Goal: Information Seeking & Learning: Compare options

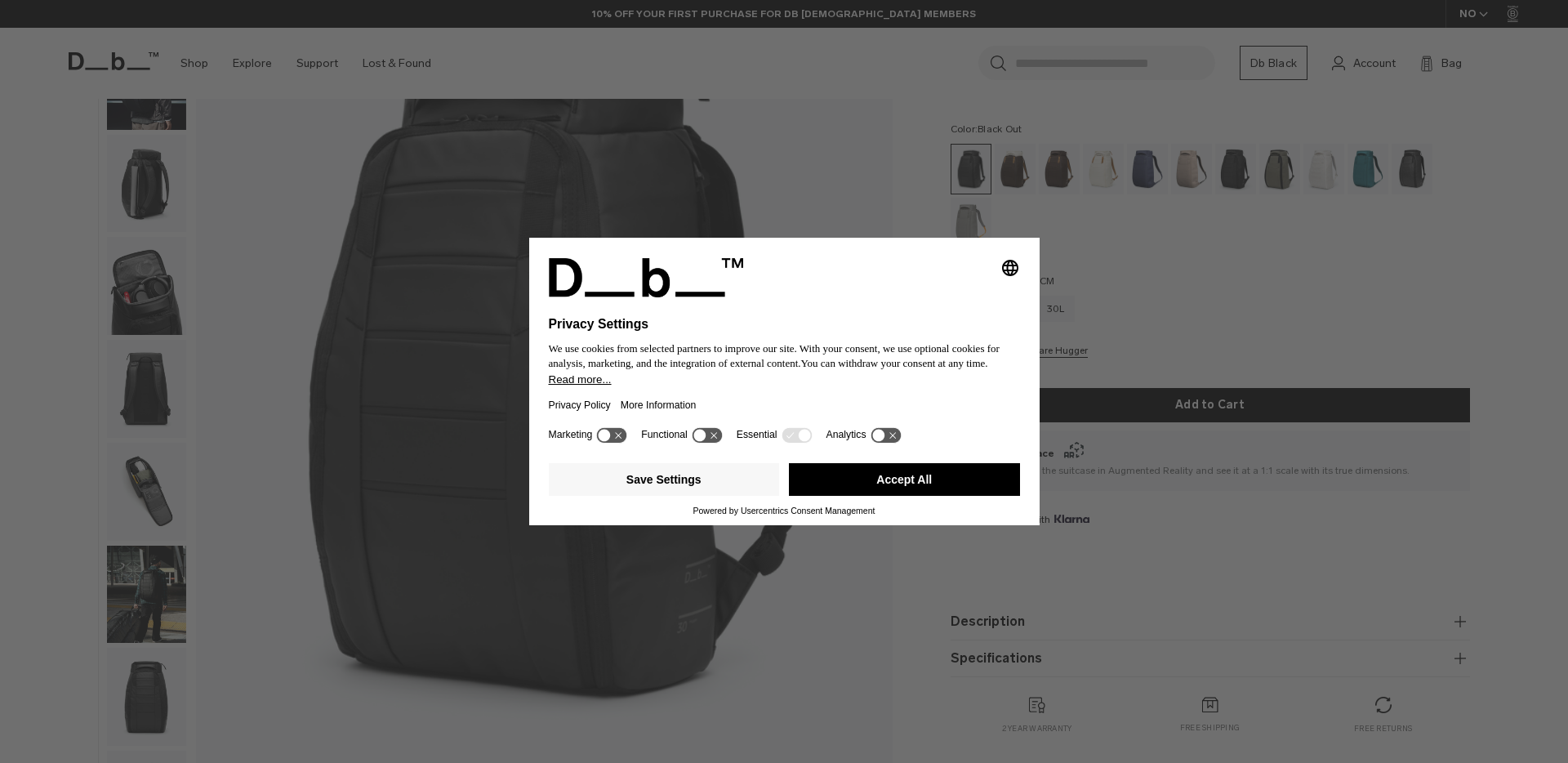
click at [914, 486] on button "Accept All" at bounding box center [905, 479] width 231 height 33
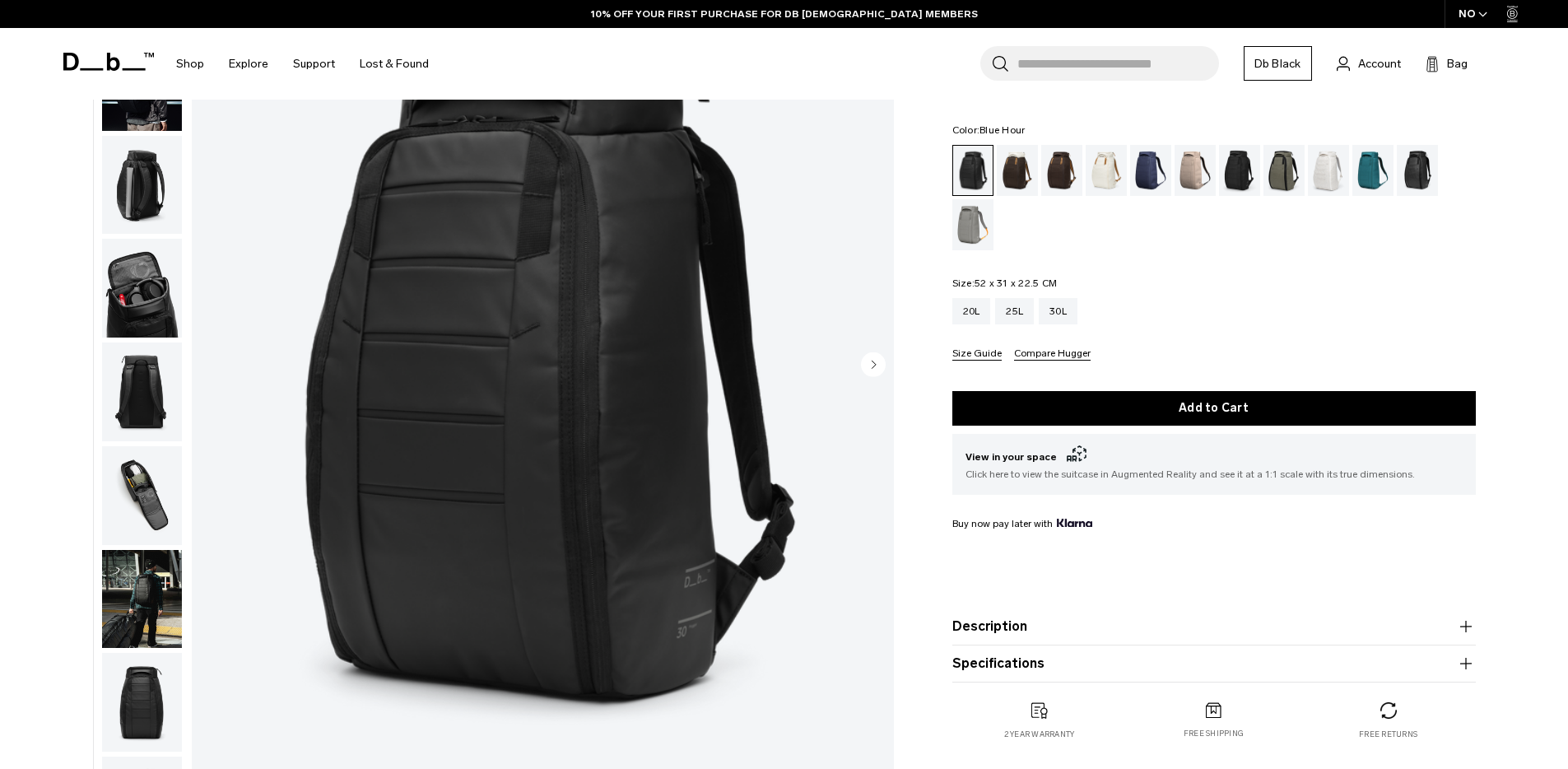
click at [1152, 170] on div "Blue Hour" at bounding box center [1151, 170] width 42 height 51
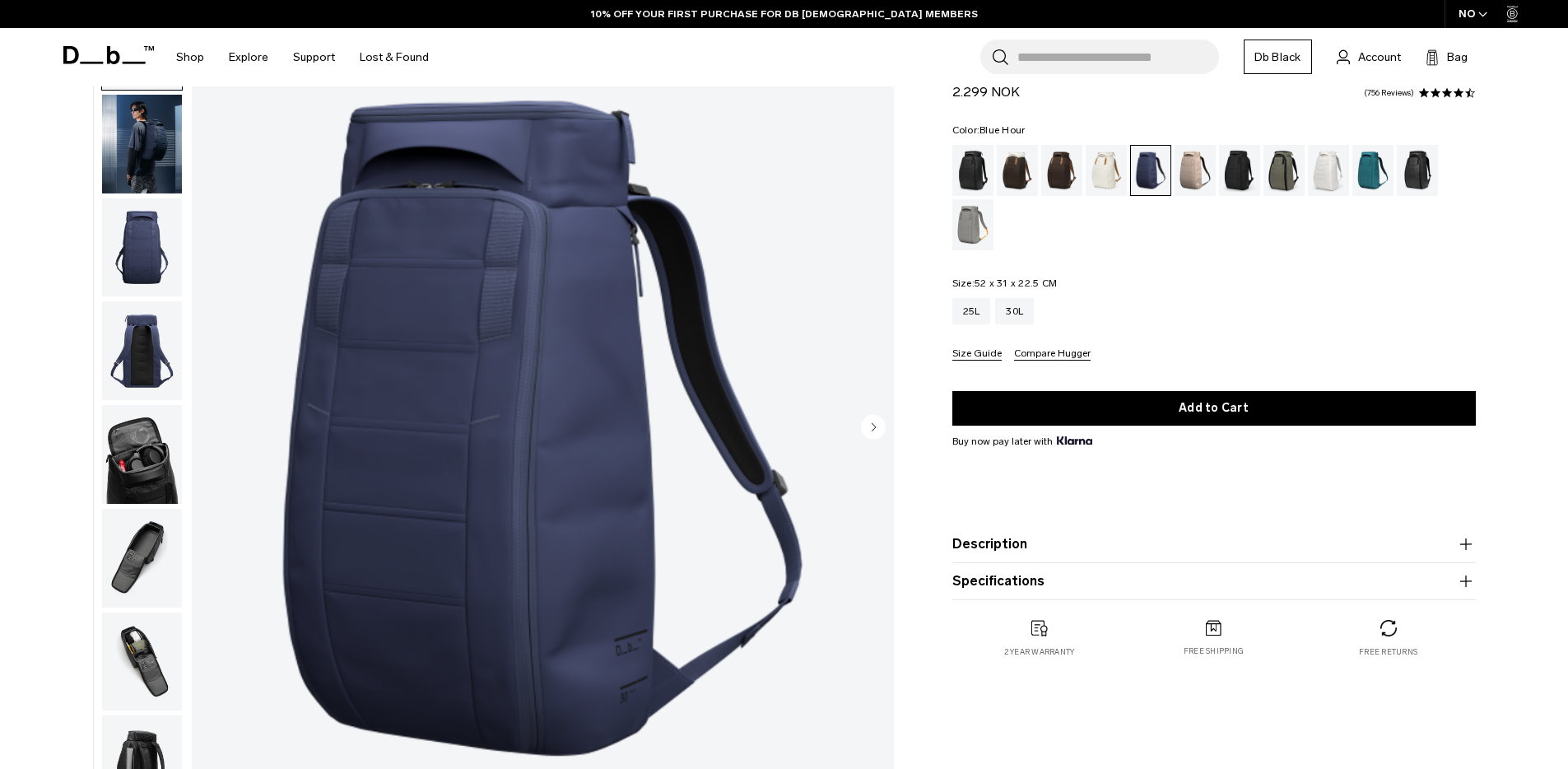
scroll to position [25, 0]
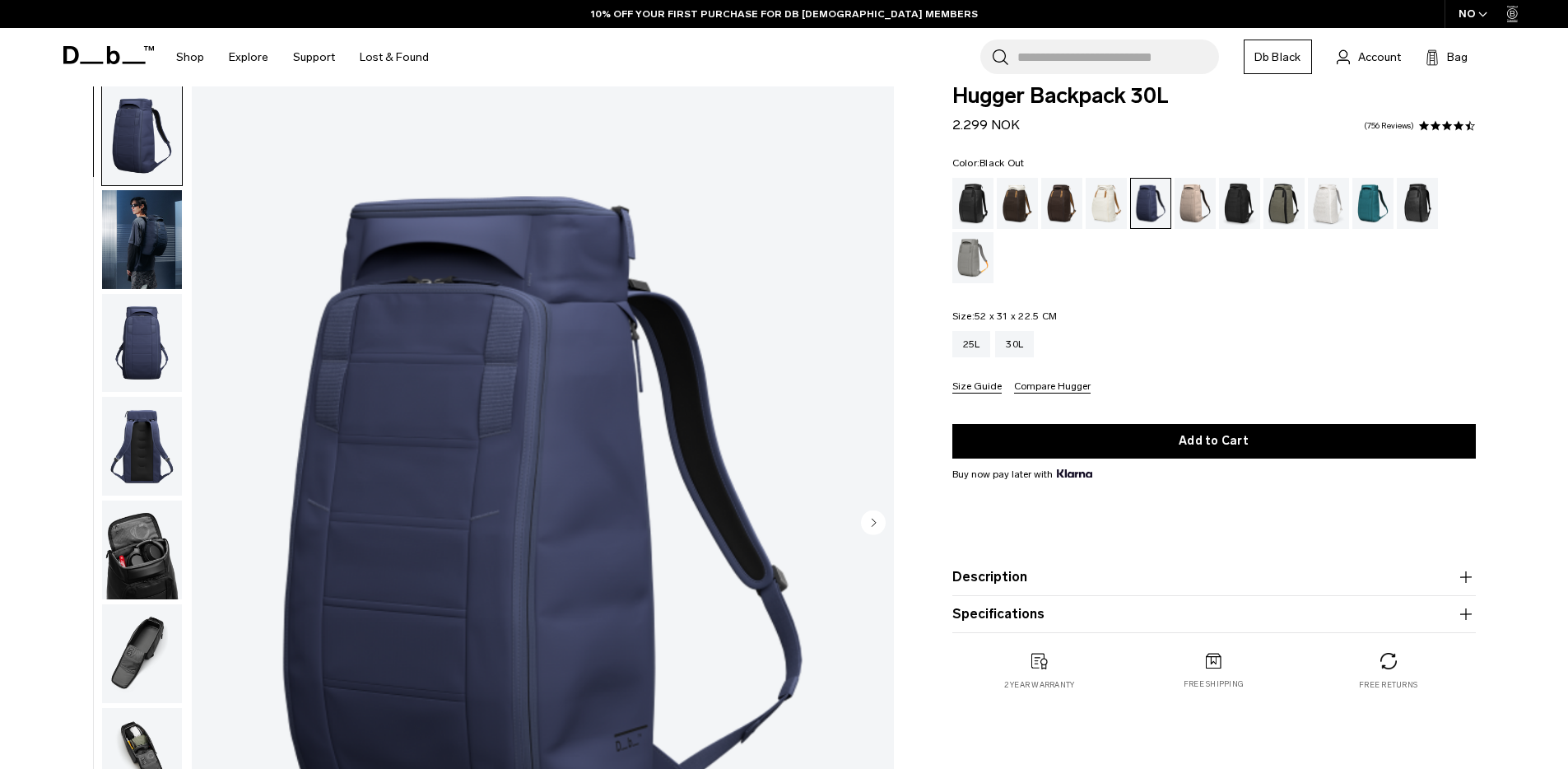
click at [967, 196] on div "Black Out" at bounding box center [972, 204] width 42 height 51
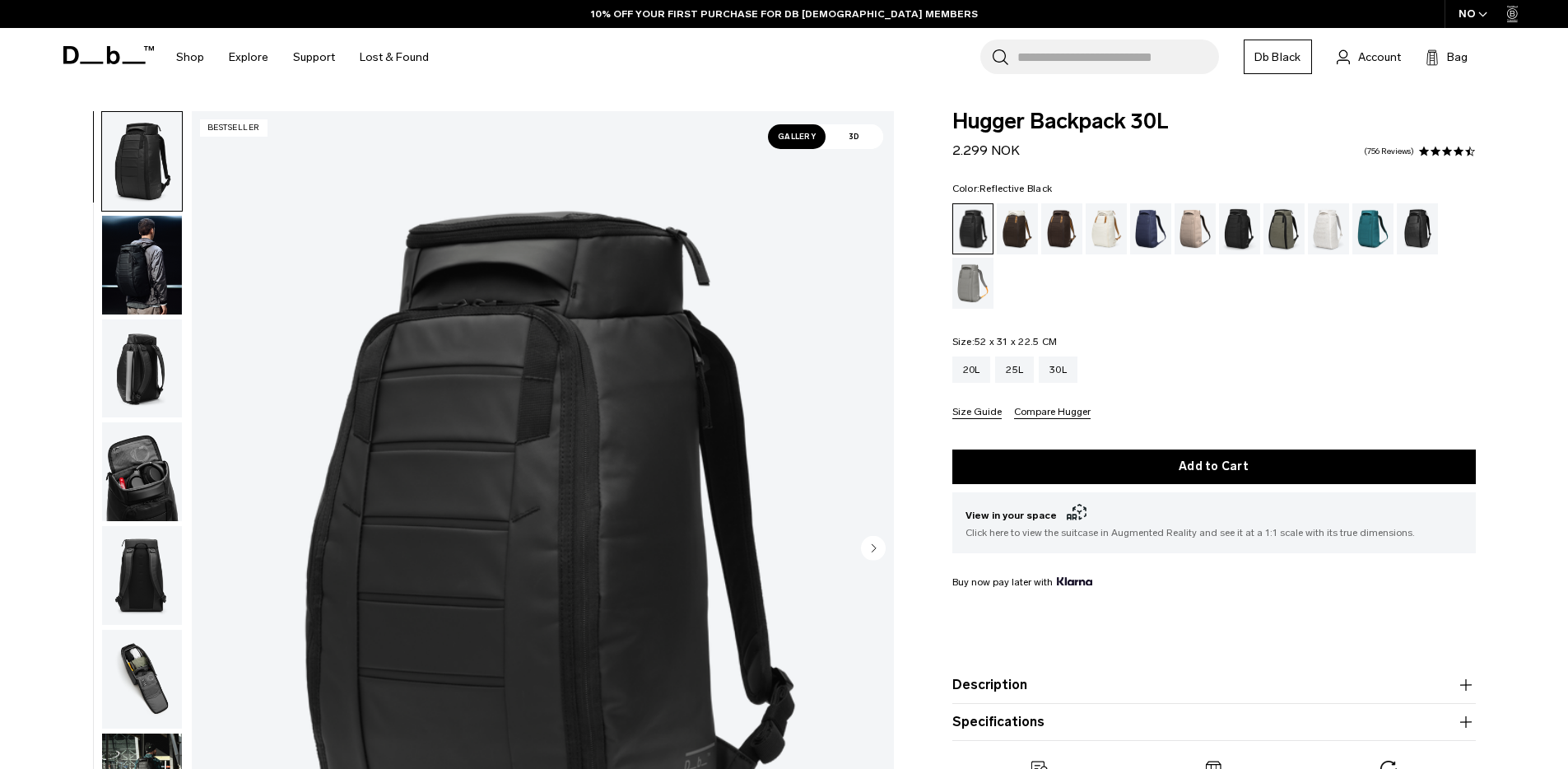
click at [1416, 221] on div "Reflective Black" at bounding box center [1417, 229] width 42 height 51
